Goal: Task Accomplishment & Management: Use online tool/utility

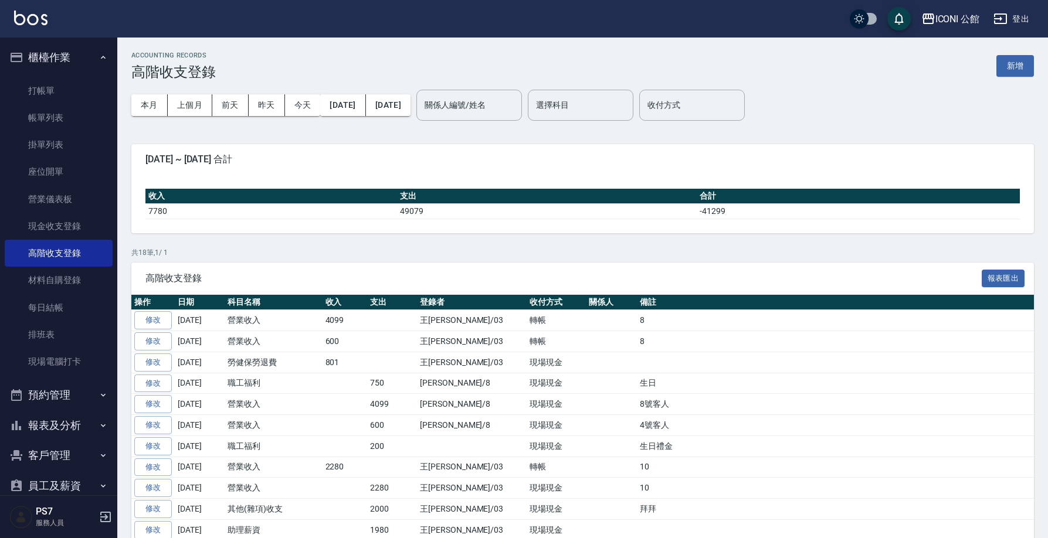
scroll to position [16, 0]
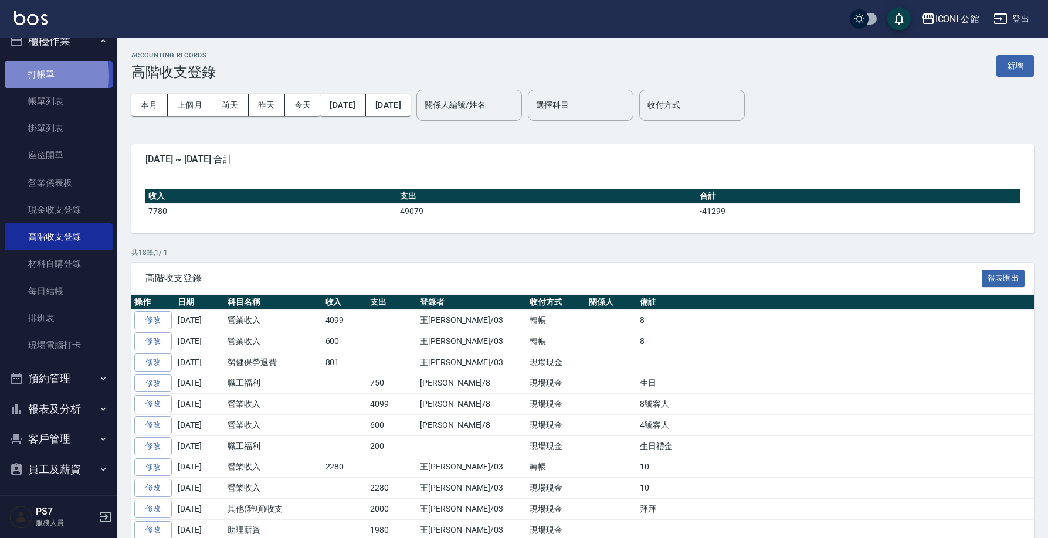
click at [23, 76] on link "打帳單" at bounding box center [59, 74] width 108 height 27
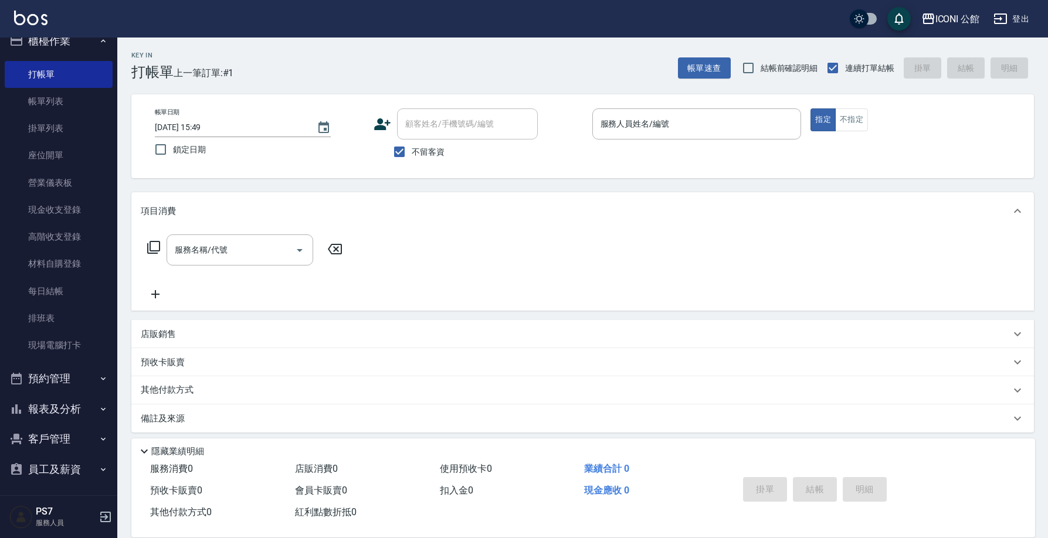
click at [463, 126] on input "顧客姓名/手機號碼/編號" at bounding box center [467, 124] width 130 height 21
click at [449, 124] on input "顧客姓名/手機號碼/編號" at bounding box center [467, 124] width 130 height 21
click at [661, 133] on input "服務人員姓名/編號" at bounding box center [697, 124] width 199 height 21
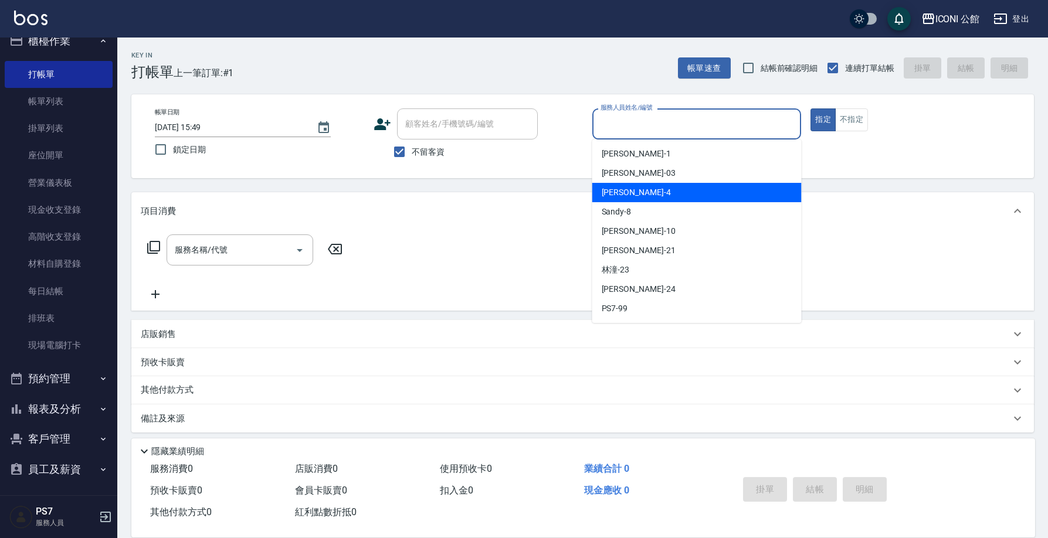
click at [611, 198] on span "Lina -4" at bounding box center [636, 193] width 69 height 12
type input "Lina-4"
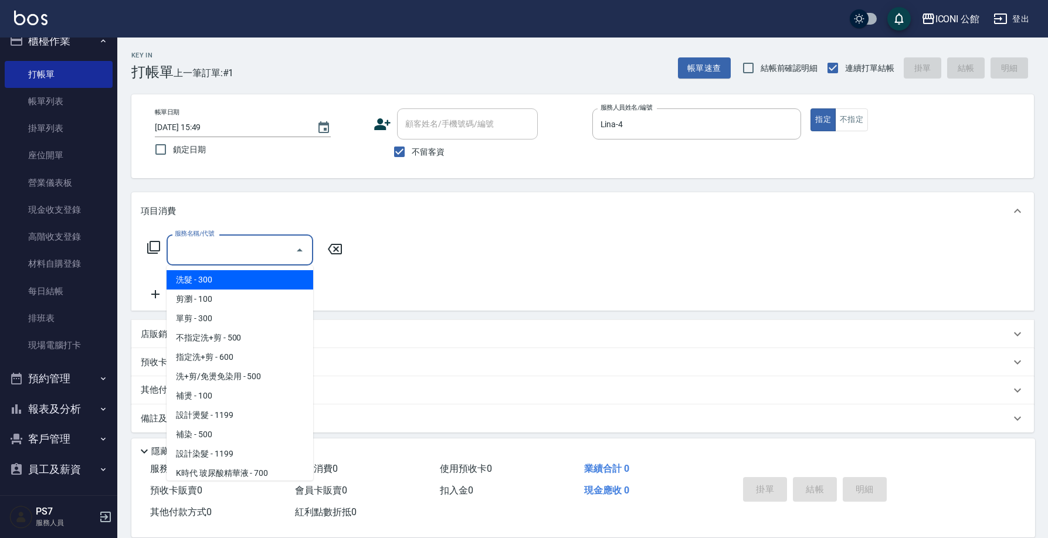
click at [188, 245] on input "服務名稱/代號" at bounding box center [231, 250] width 118 height 21
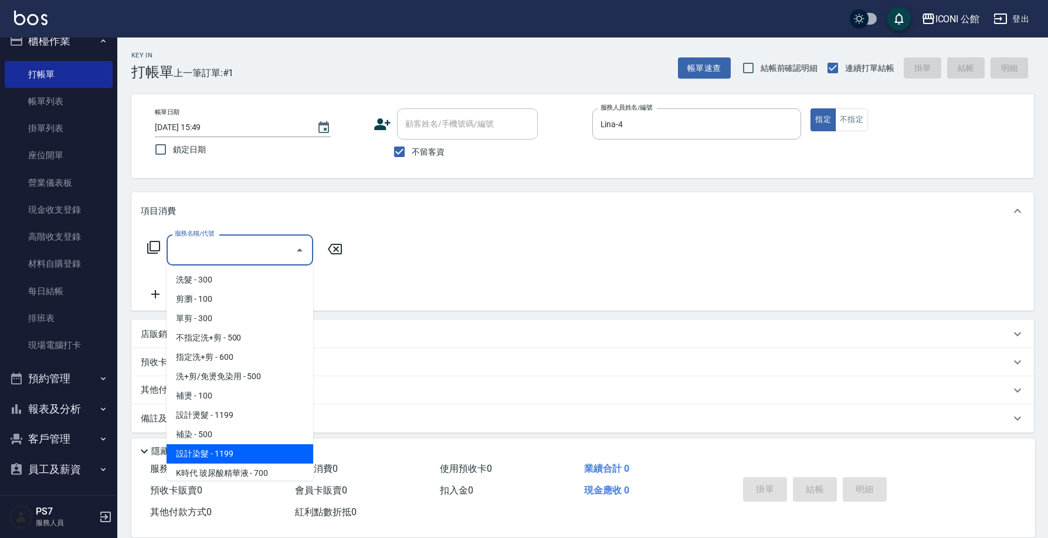
click at [219, 459] on span "設計染髮 - 1199" at bounding box center [240, 454] width 147 height 19
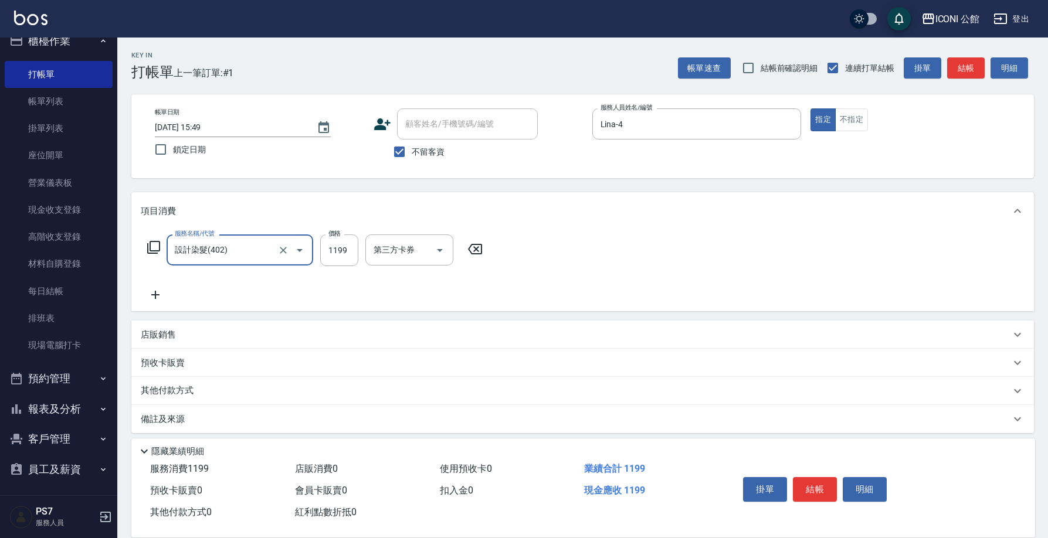
type input "設計染髮(402)"
click at [347, 255] on input "1199" at bounding box center [339, 251] width 38 height 32
type input "1300"
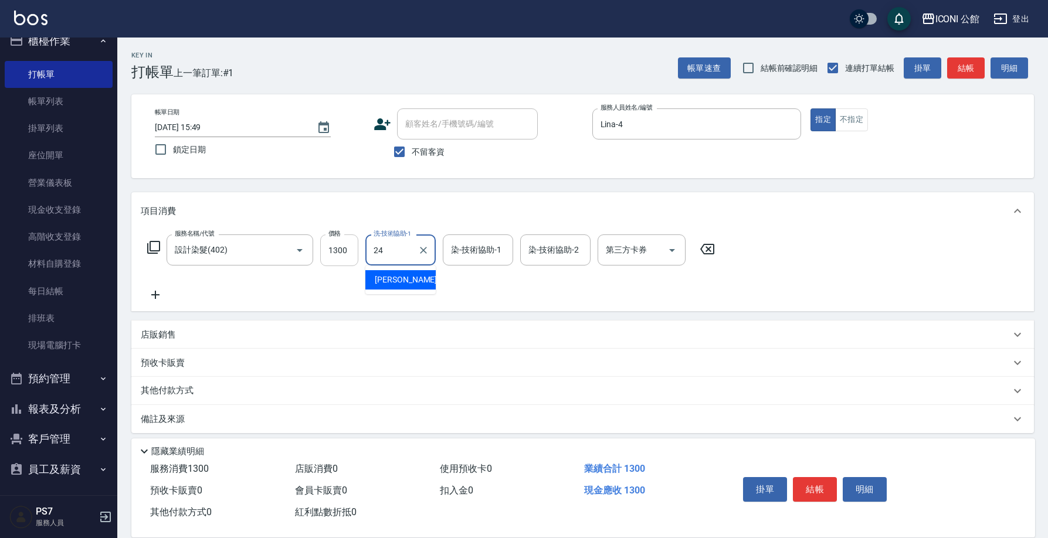
type input "[PERSON_NAME]-24"
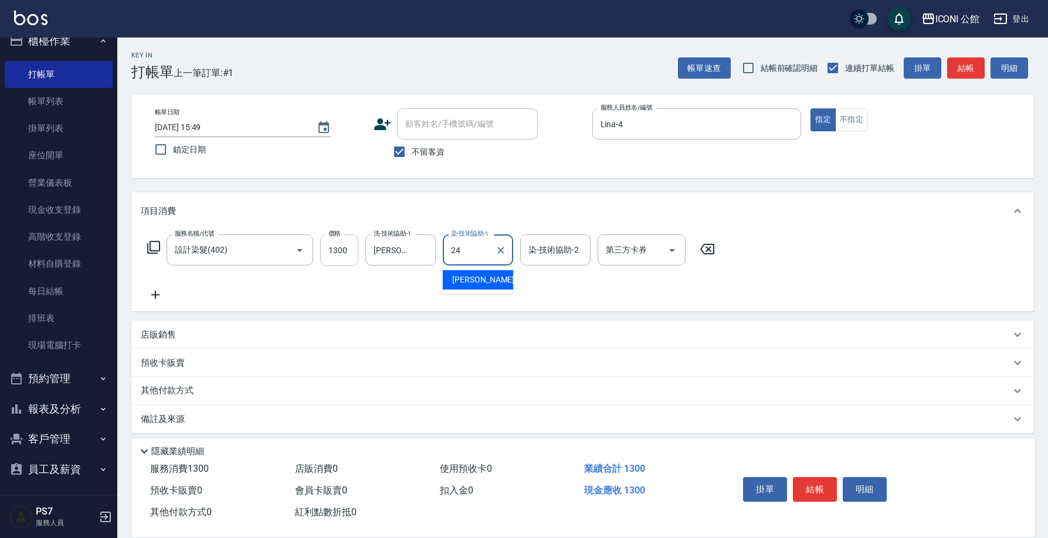
type input "[PERSON_NAME]-24"
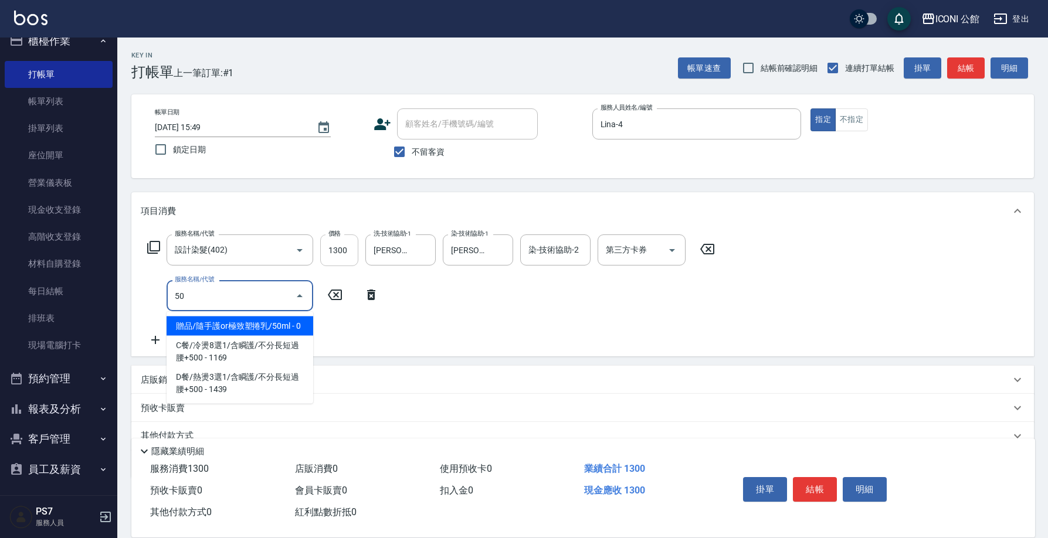
type input "502"
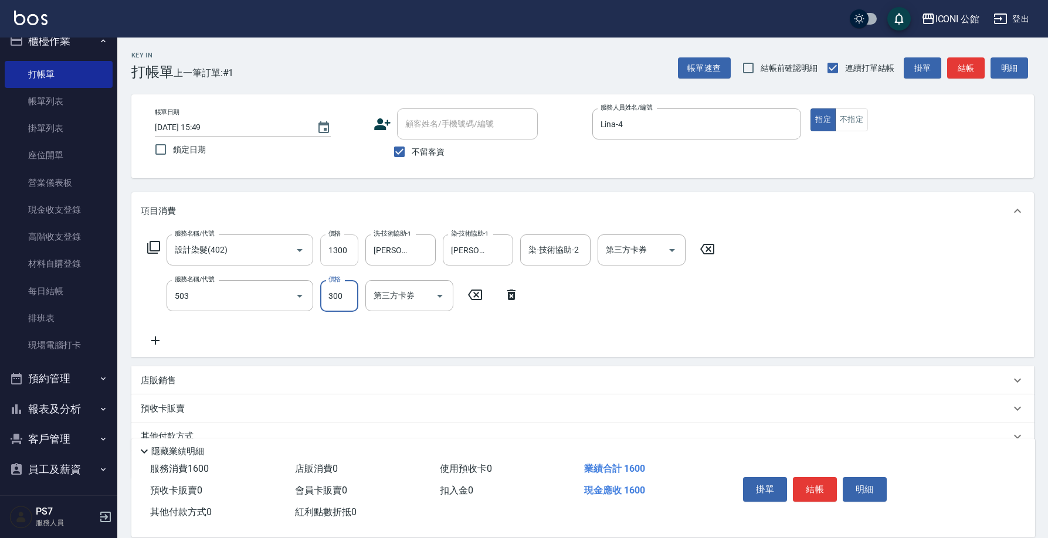
type input "自備護髮300元(503)"
type input "200"
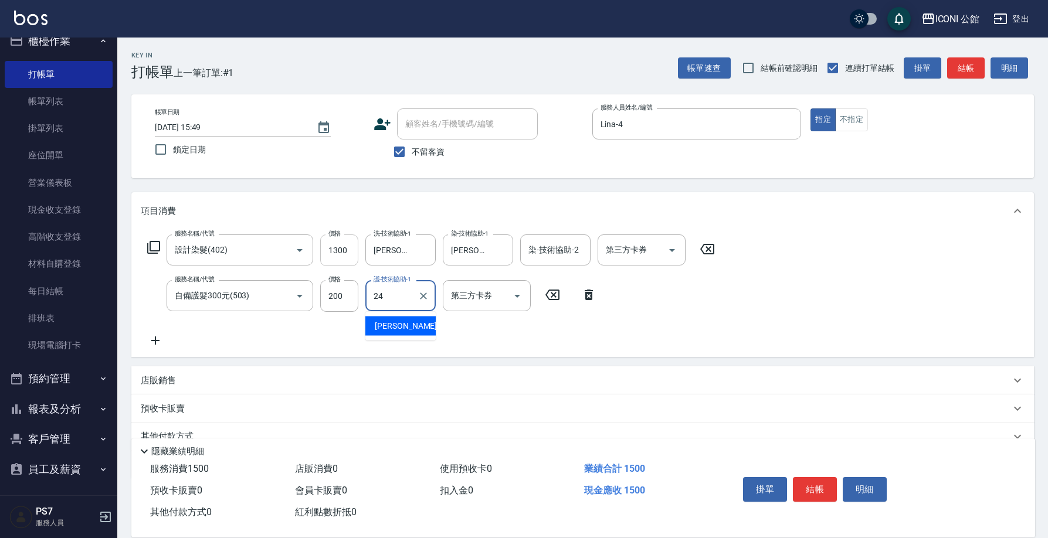
type input "[PERSON_NAME]-24"
